Goal: Information Seeking & Learning: Learn about a topic

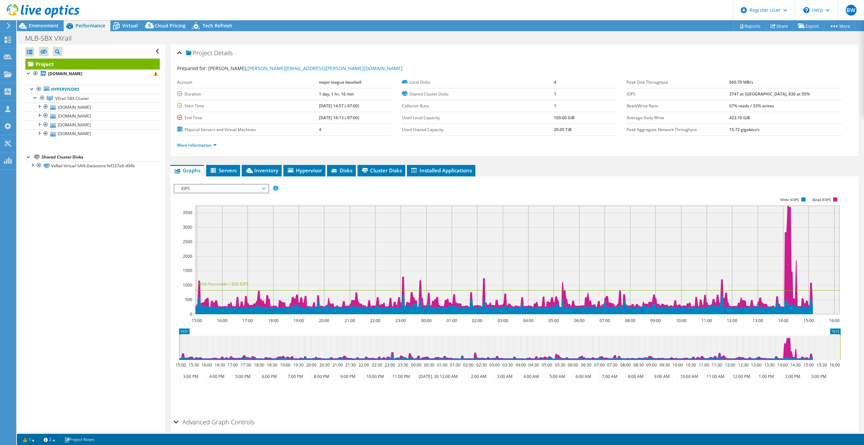
select select "USD"
click at [134, 25] on span "Virtual" at bounding box center [130, 25] width 16 height 6
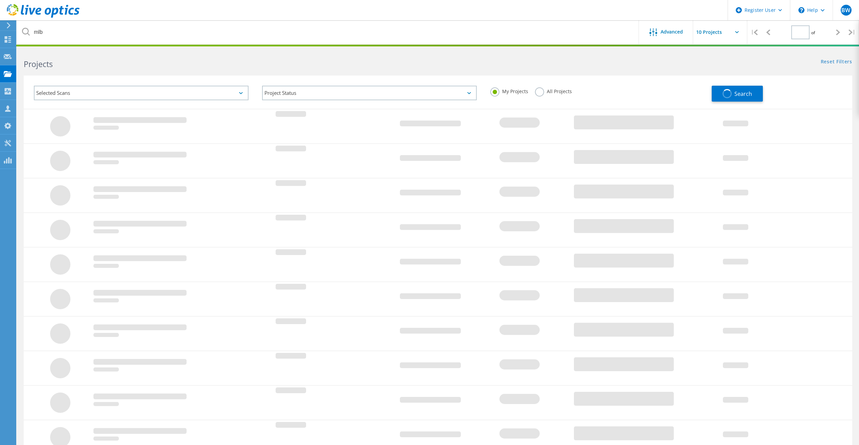
type input "1"
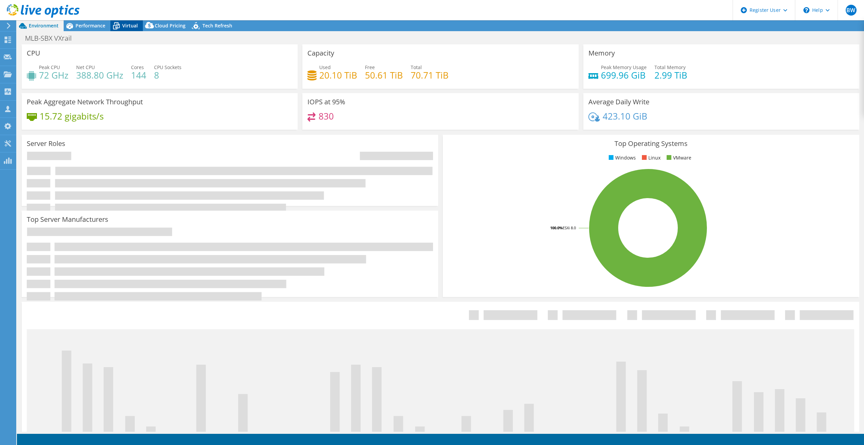
select select "USD"
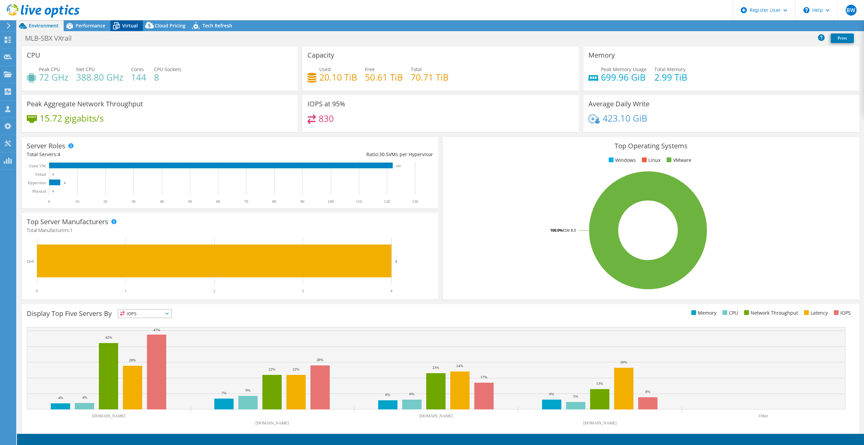
click at [123, 25] on span "Virtual" at bounding box center [130, 25] width 16 height 6
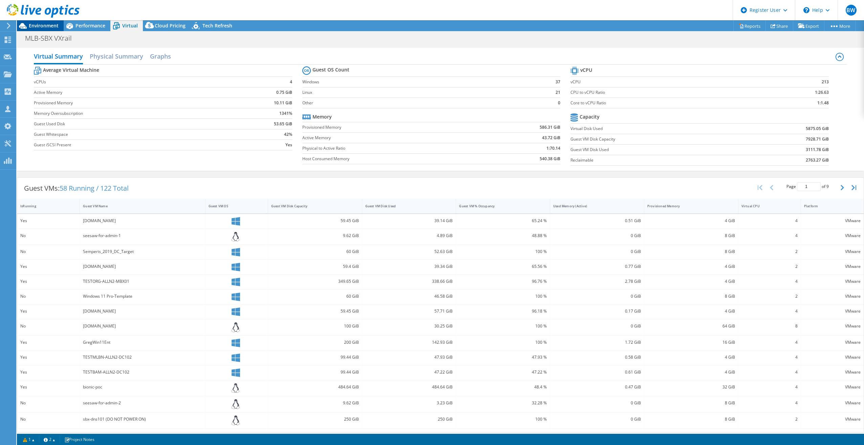
click at [46, 25] on span "Environment" at bounding box center [44, 25] width 30 height 6
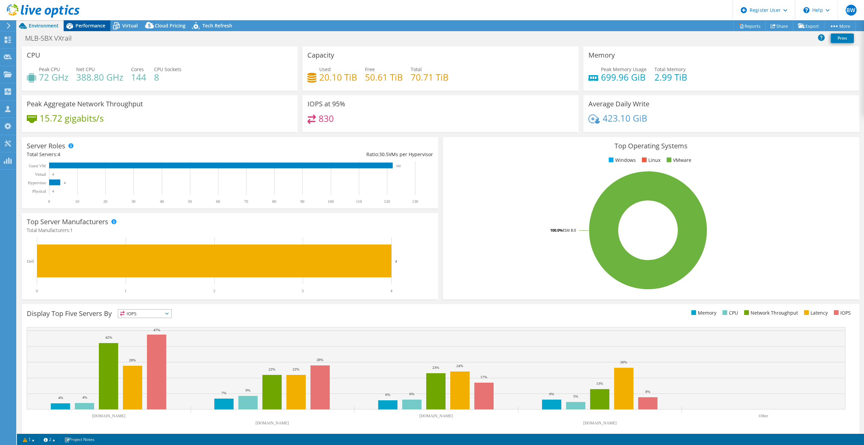
click at [104, 26] on span "Performance" at bounding box center [90, 25] width 30 height 6
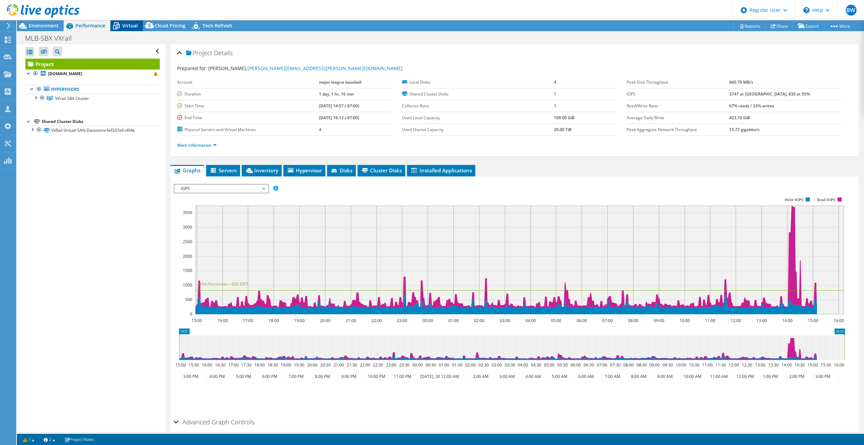
click at [130, 25] on span "Virtual" at bounding box center [130, 25] width 16 height 6
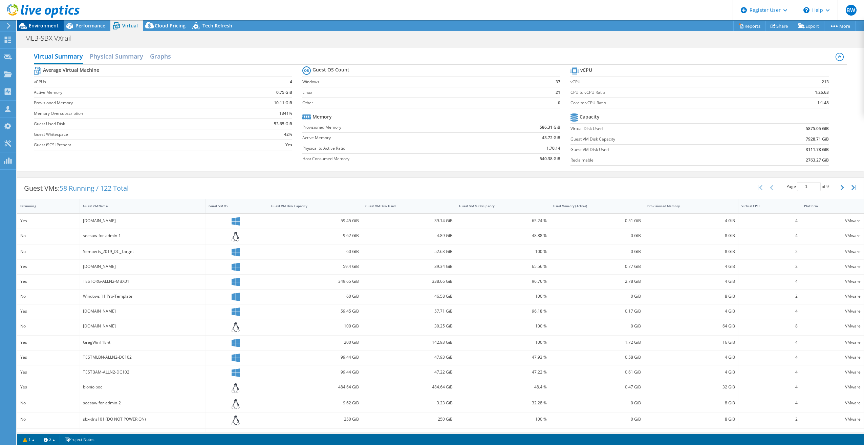
click at [34, 26] on span "Environment" at bounding box center [44, 25] width 30 height 6
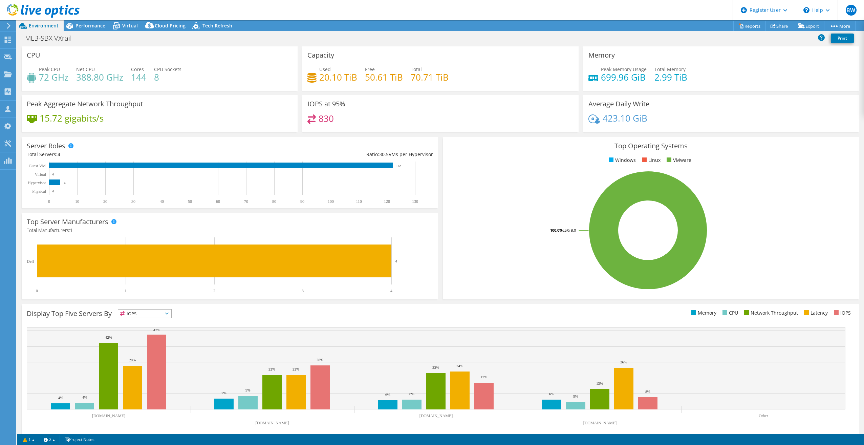
click at [734, 80] on div "Peak Memory Usage 699.96 GiB Total Memory 2.99 TiB" at bounding box center [721, 77] width 266 height 22
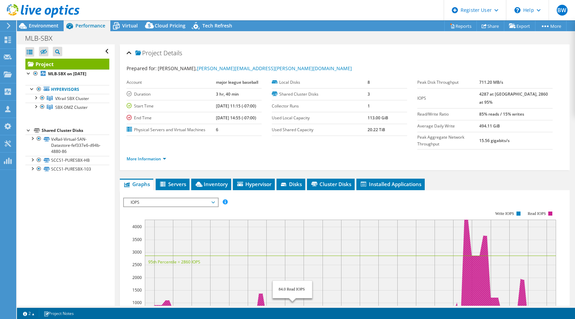
select select "USD"
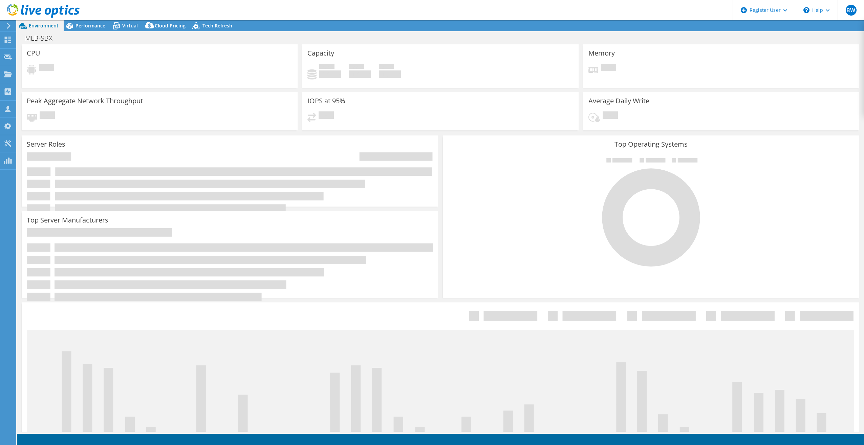
select select "USD"
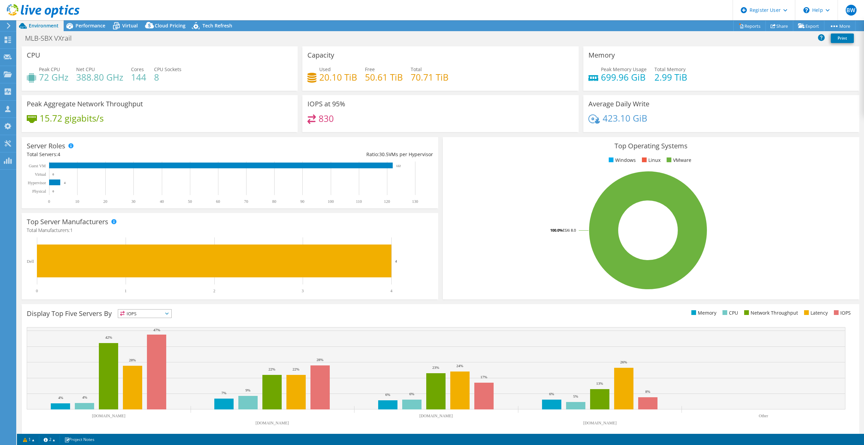
select select "USD"
click at [726, 41] on div "MLB-SBX VXrail Print" at bounding box center [440, 38] width 847 height 13
click at [708, 31] on div "MLB-SBX VXrail Print" at bounding box center [440, 38] width 847 height 15
